Goal: Task Accomplishment & Management: Complete application form

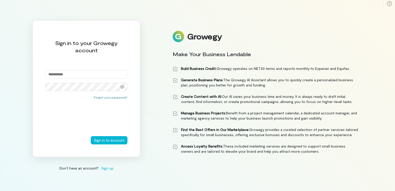
click at [106, 168] on span "Sign up" at bounding box center [107, 167] width 12 height 5
